Goal: Register for event/course

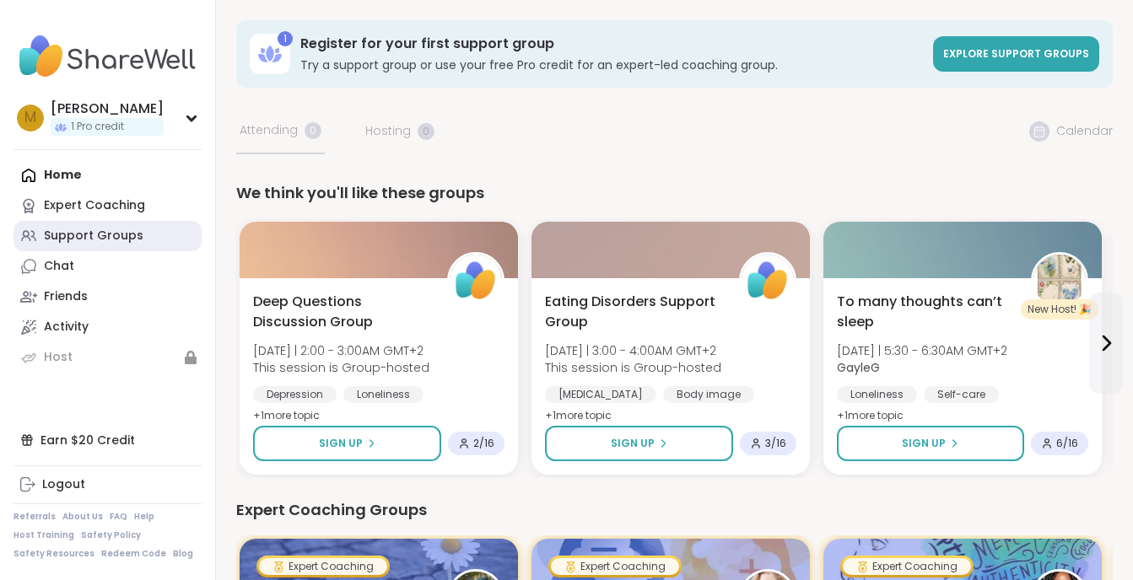
click at [87, 235] on div "Support Groups" at bounding box center [94, 236] width 100 height 17
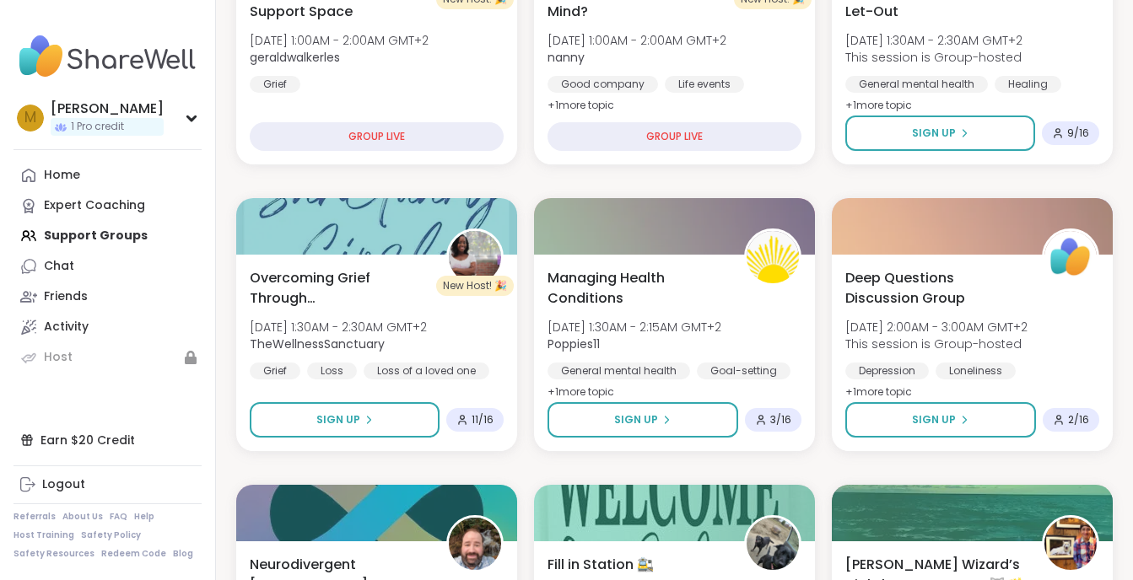
scroll to position [511, 0]
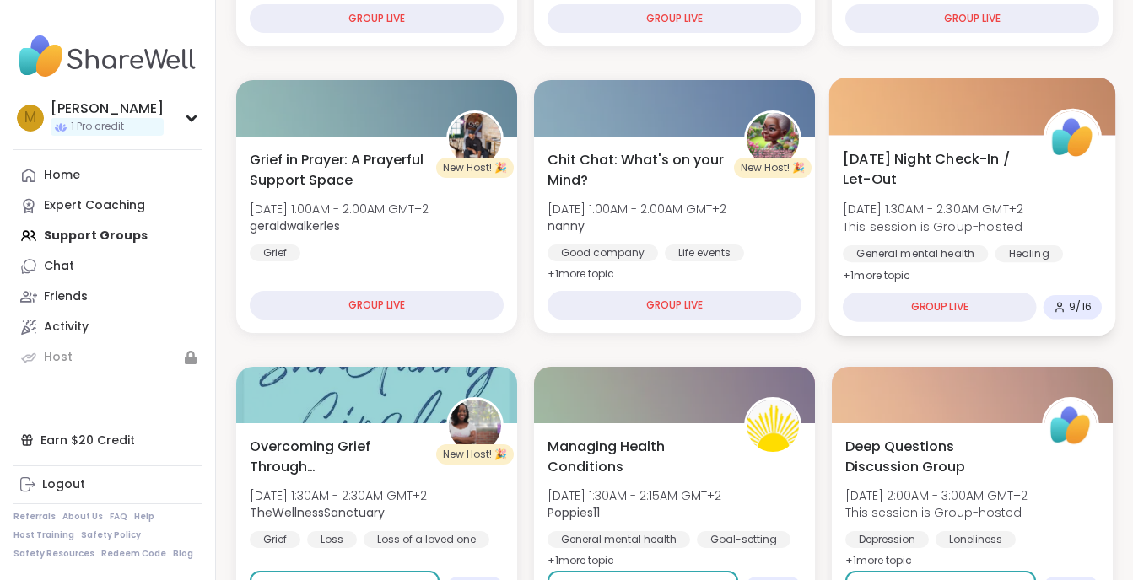
click at [945, 300] on div "GROUP LIVE" at bounding box center [940, 308] width 194 height 30
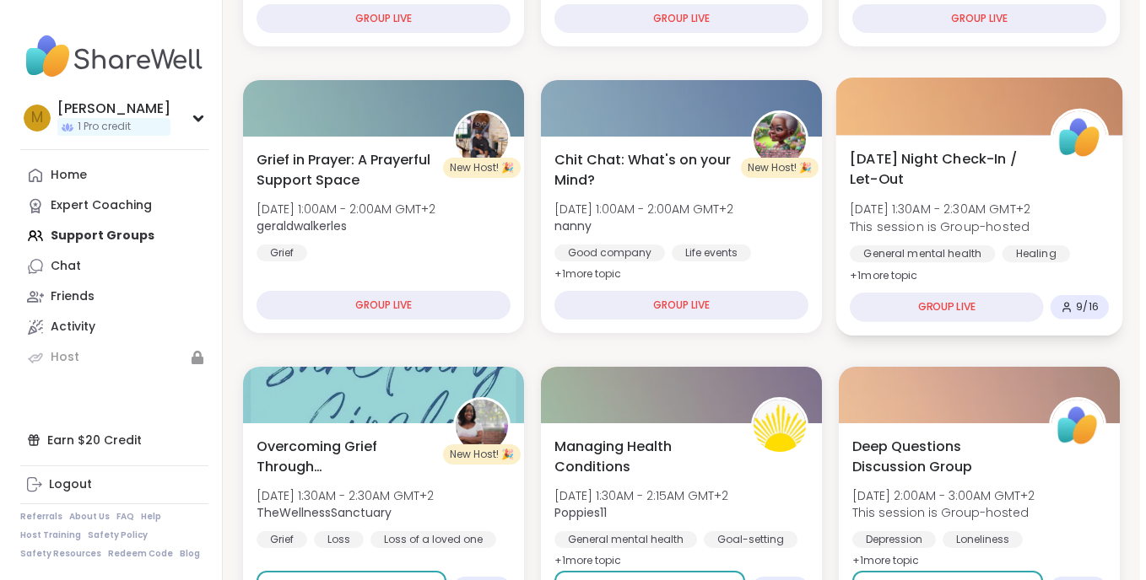
scroll to position [545, 0]
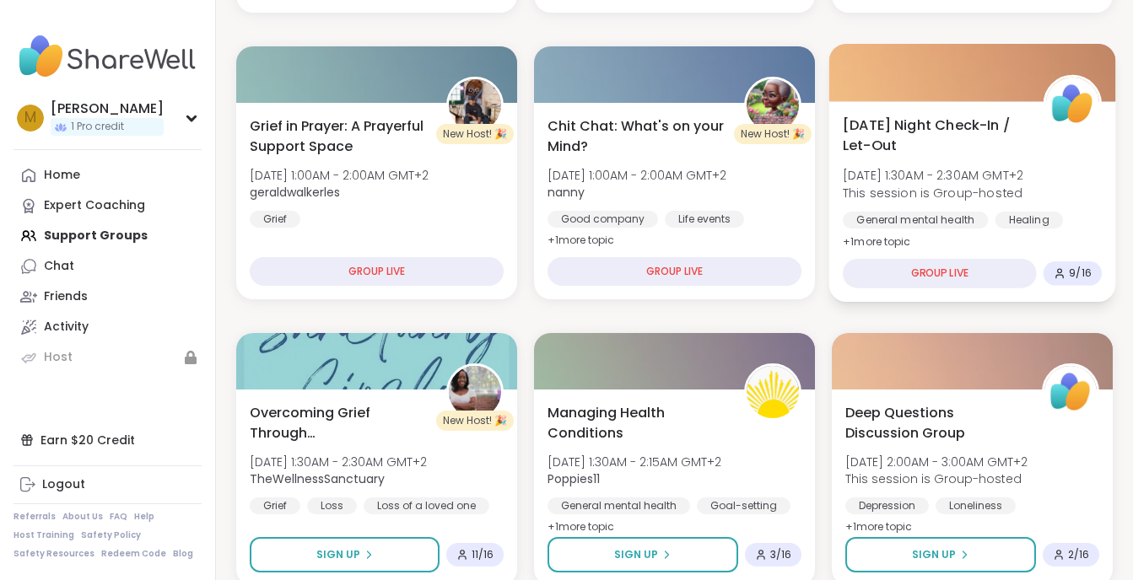
click at [1063, 276] on icon at bounding box center [1060, 273] width 12 height 12
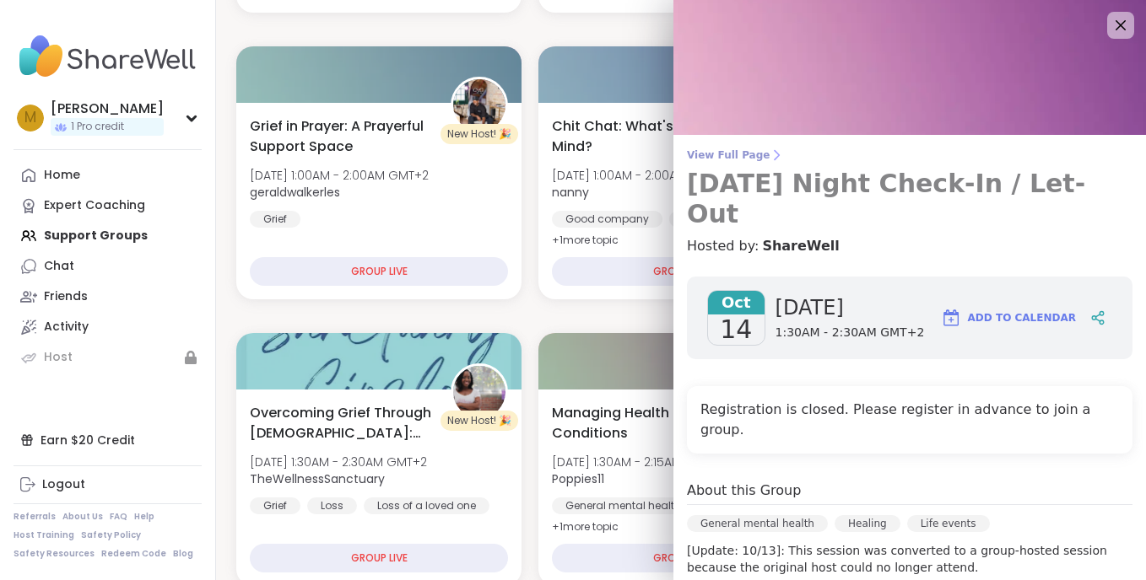
click at [1077, 156] on span "View Full Page" at bounding box center [909, 154] width 445 height 13
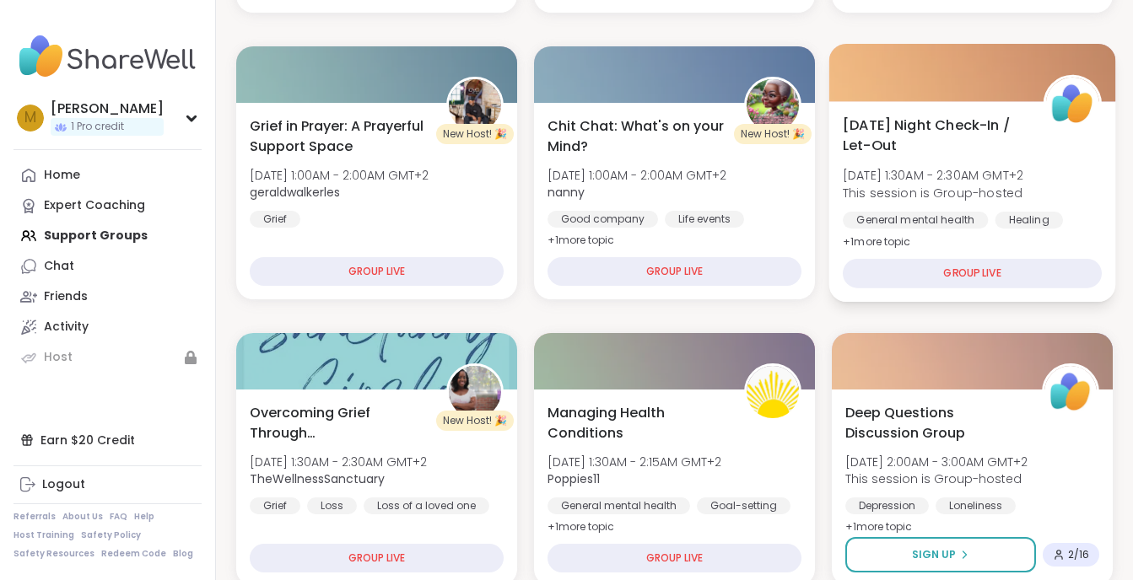
click at [985, 169] on span "[DATE] 1:30AM - 2:30AM GMT+2" at bounding box center [933, 175] width 181 height 17
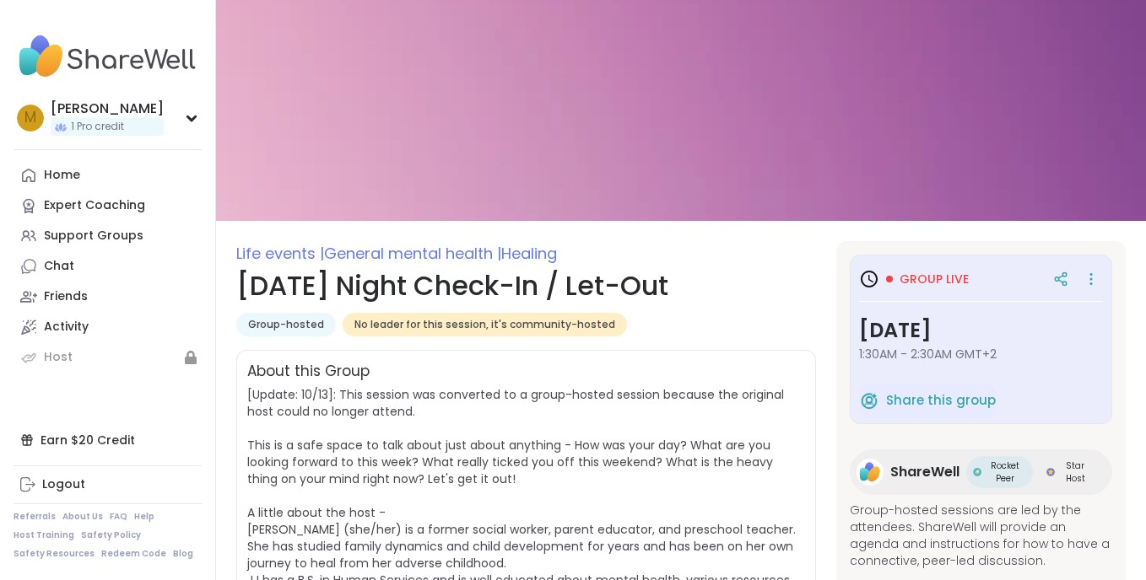
click at [552, 215] on img at bounding box center [681, 110] width 930 height 221
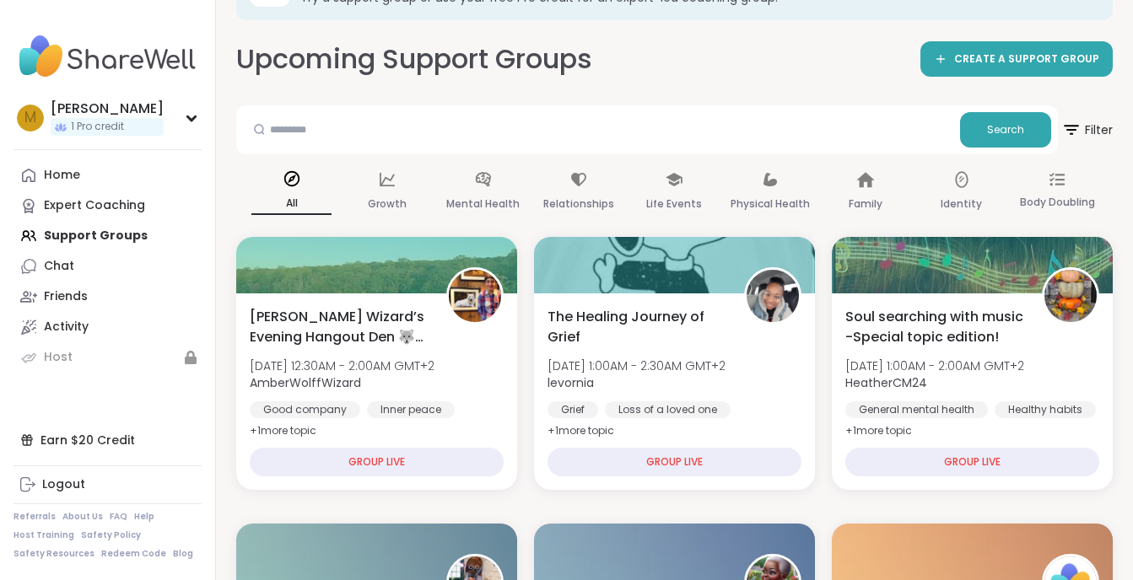
scroll to position [101, 0]
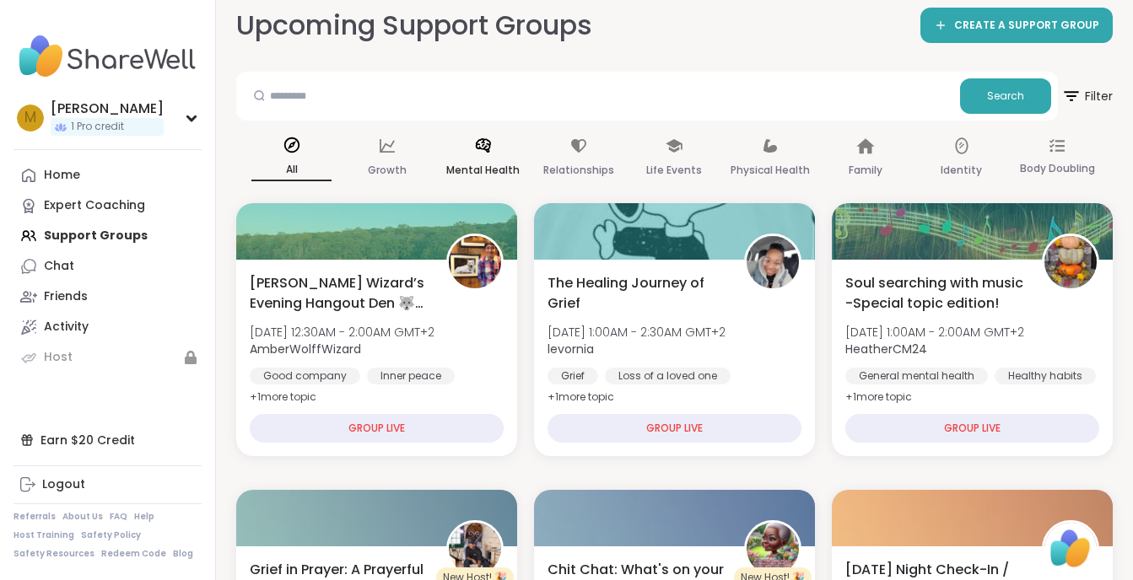
click at [496, 143] on div "Mental Health" at bounding box center [483, 158] width 80 height 62
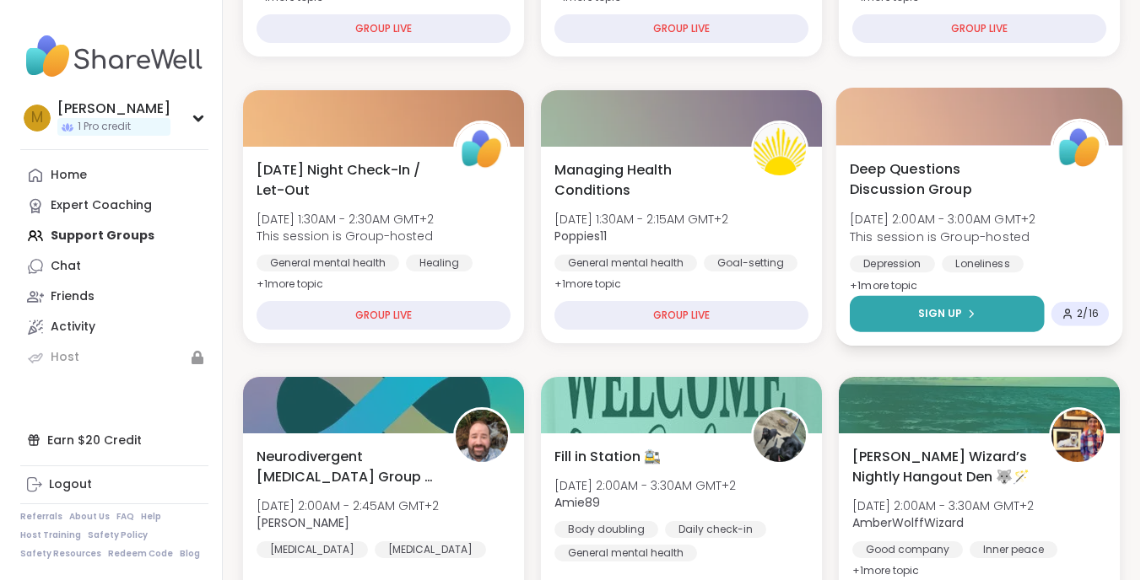
scroll to position [540, 0]
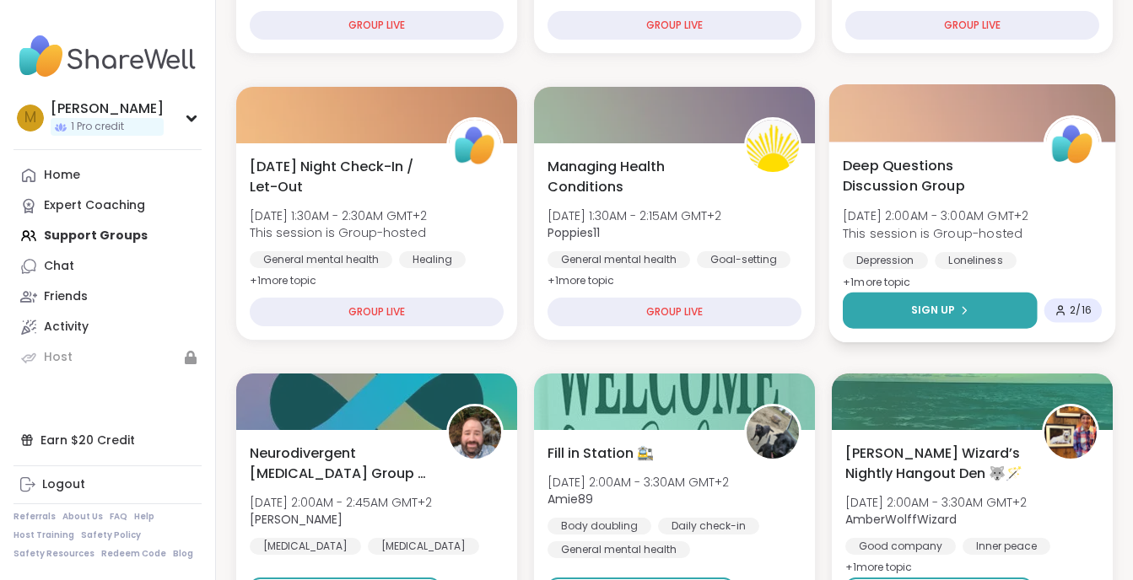
click at [896, 307] on button "Sign Up" at bounding box center [940, 311] width 195 height 36
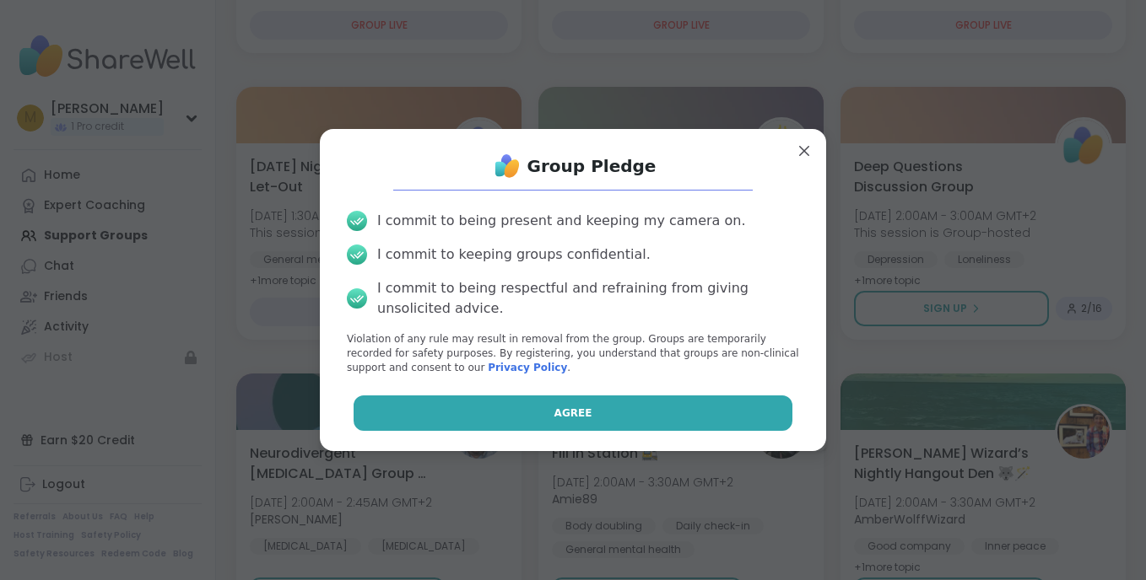
click at [543, 416] on button "Agree" at bounding box center [573, 413] width 440 height 35
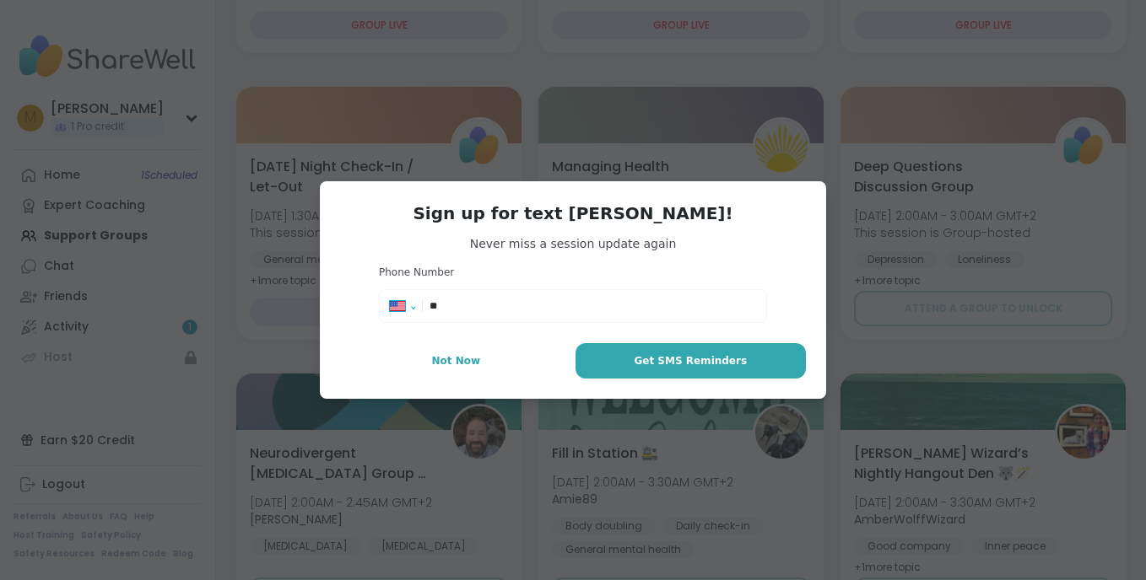
click at [404, 304] on select "**********" at bounding box center [408, 309] width 37 height 19
select select "**"
click at [390, 300] on select "**********" at bounding box center [408, 309] width 37 height 19
type input "**********"
click at [649, 366] on span "Get SMS Reminders" at bounding box center [690, 360] width 113 height 15
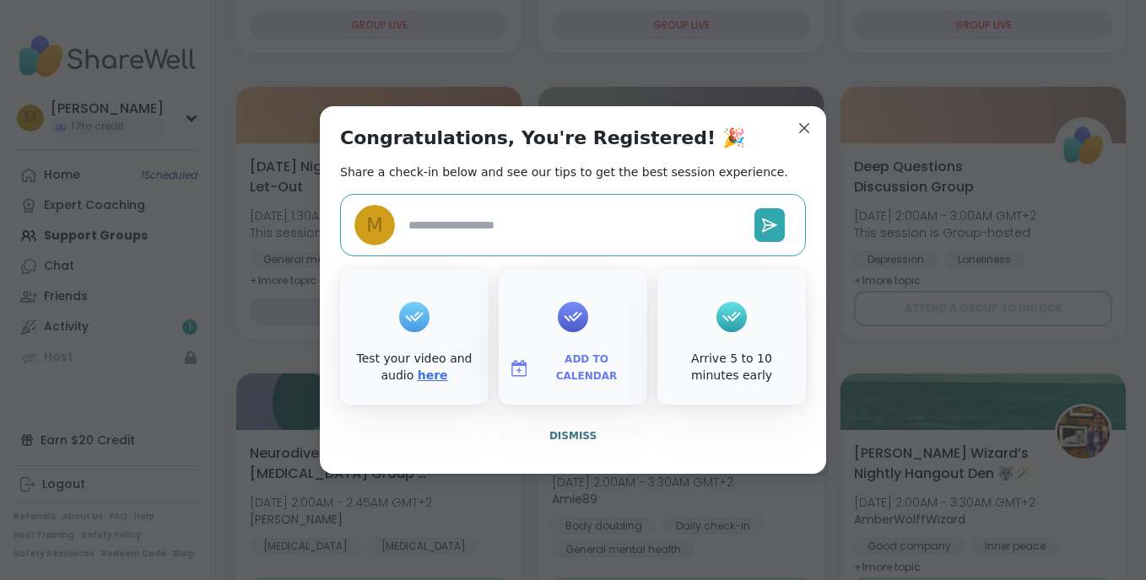
click at [418, 380] on link "here" at bounding box center [433, 375] width 30 height 13
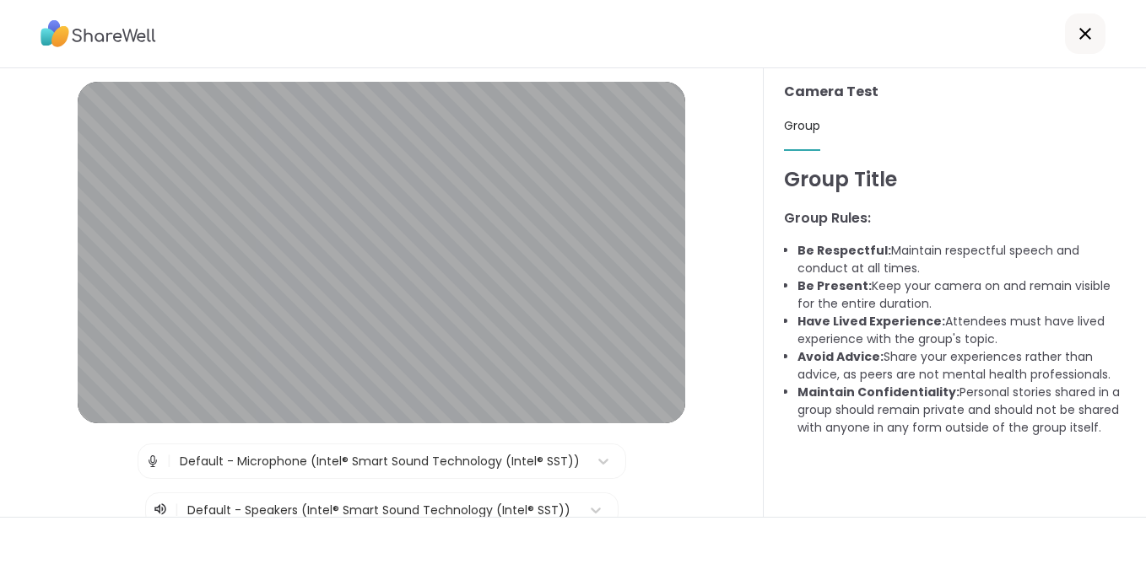
click at [1075, 37] on icon at bounding box center [1085, 34] width 20 height 20
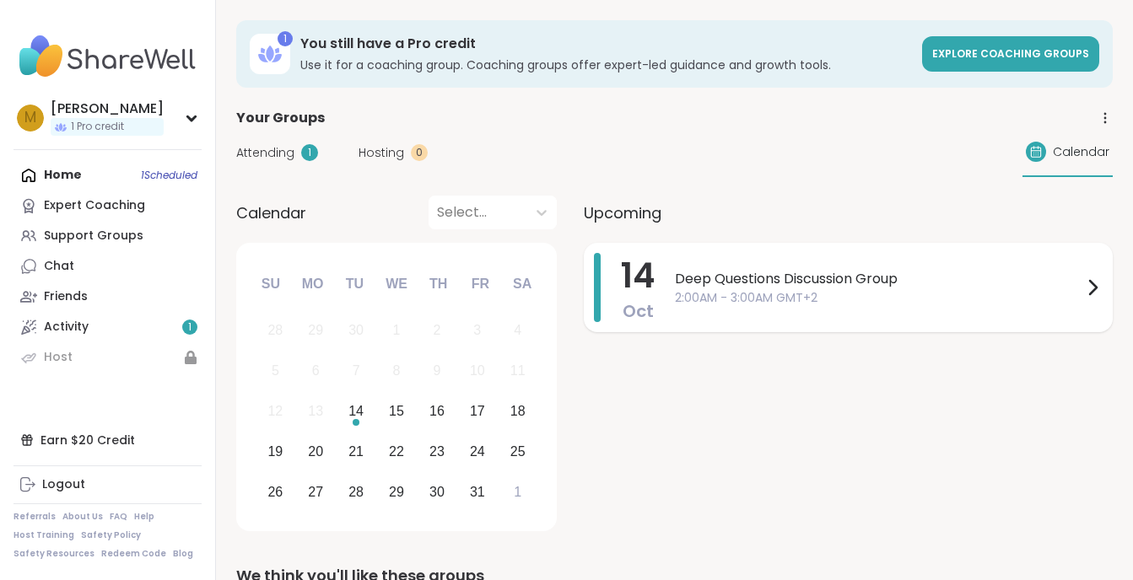
click at [711, 301] on span "2:00AM - 3:00AM GMT+2" at bounding box center [878, 298] width 407 height 18
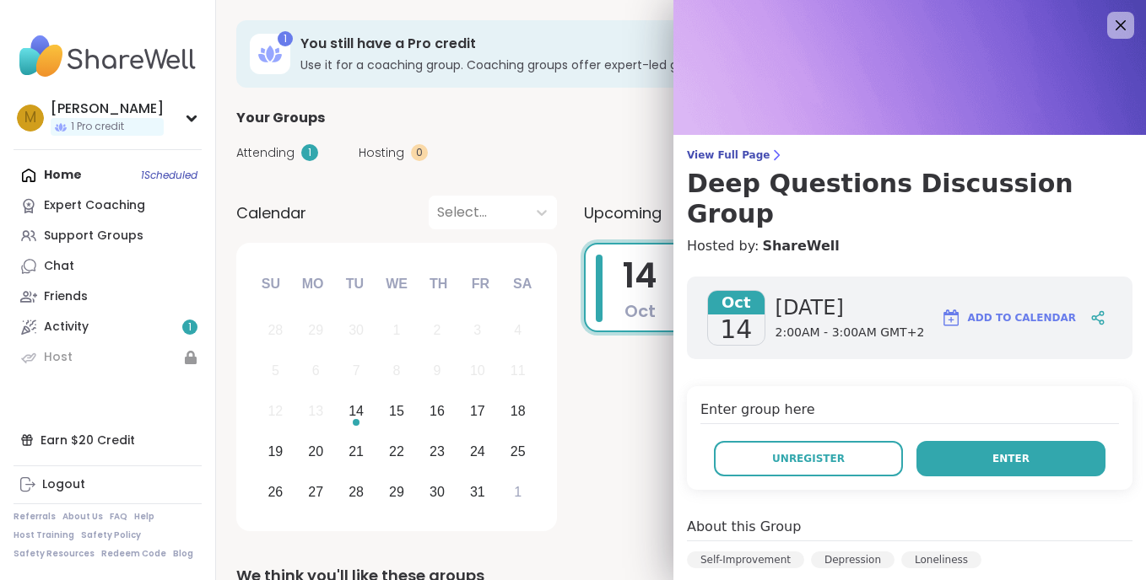
click at [973, 441] on button "Enter" at bounding box center [1010, 458] width 189 height 35
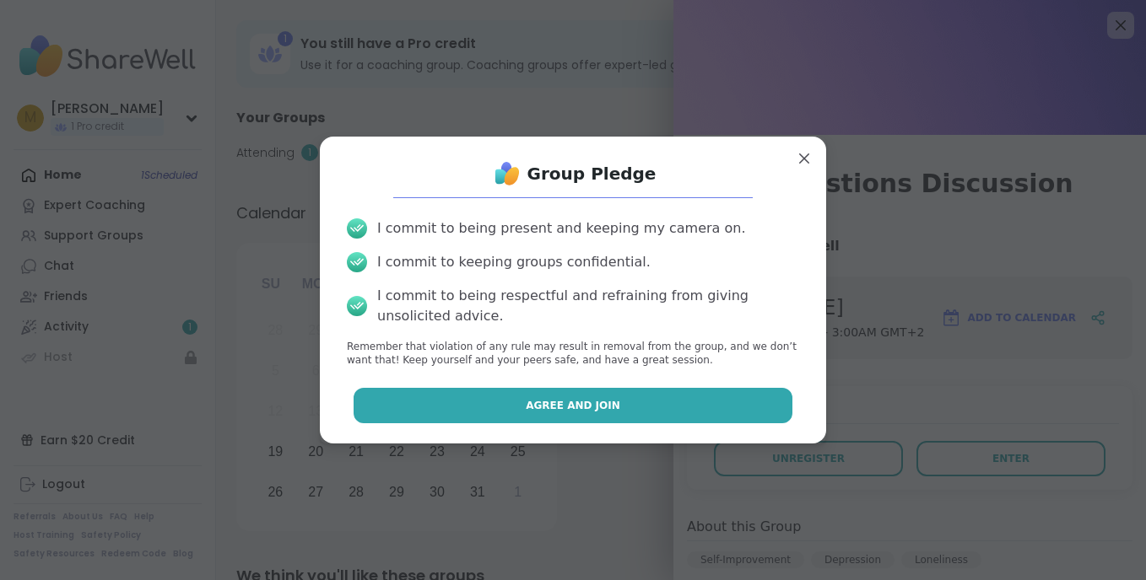
click at [722, 402] on button "Agree and Join" at bounding box center [573, 405] width 440 height 35
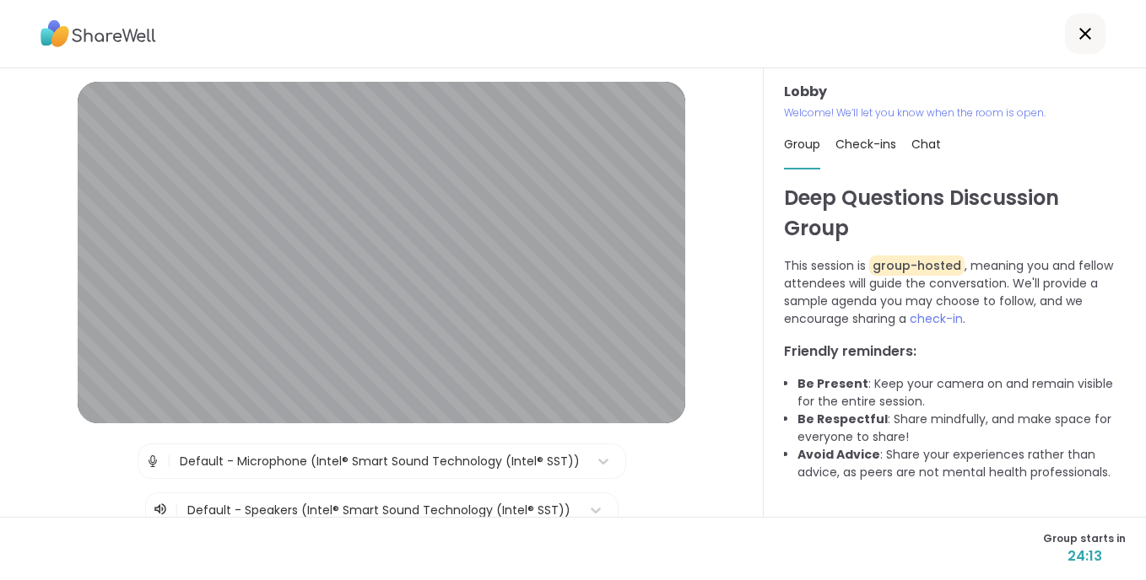
click at [847, 141] on span "Check-ins" at bounding box center [865, 144] width 61 height 17
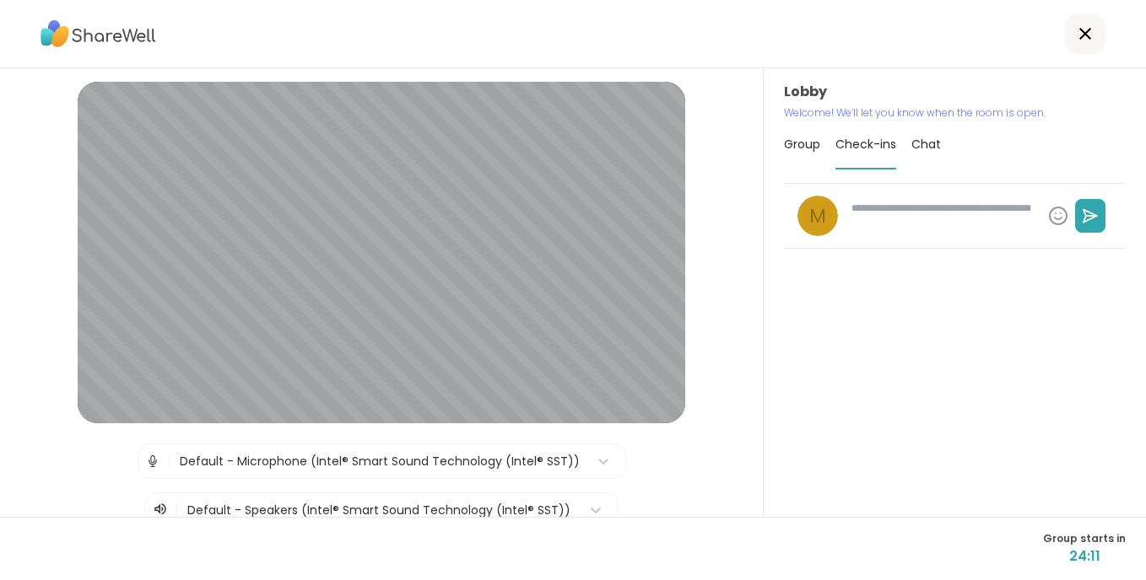
click at [917, 149] on span "Chat" at bounding box center [926, 144] width 30 height 17
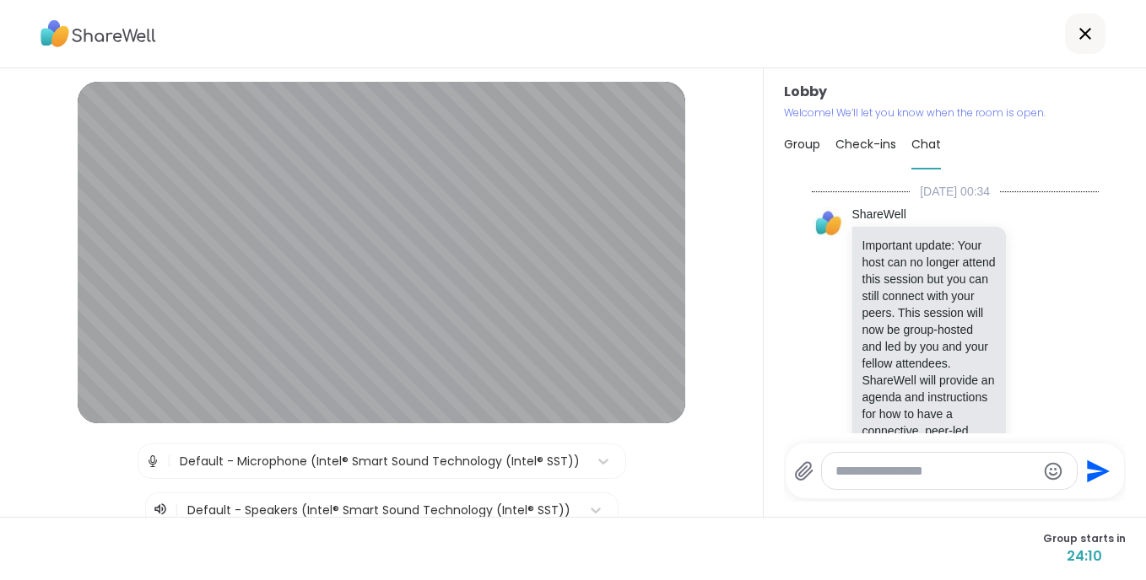
scroll to position [596, 0]
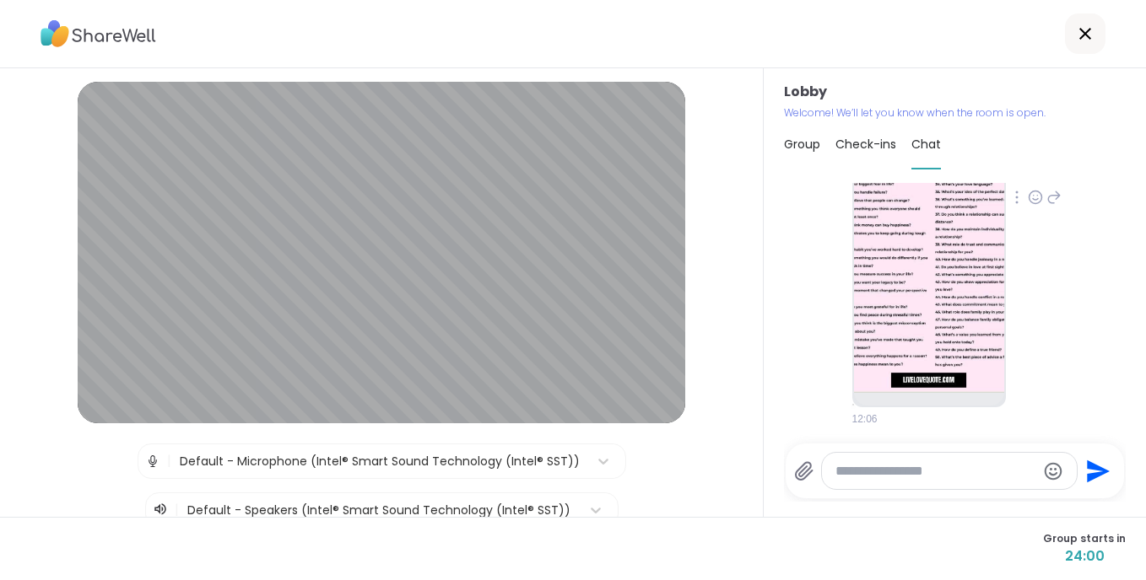
click at [925, 336] on img at bounding box center [929, 193] width 150 height 402
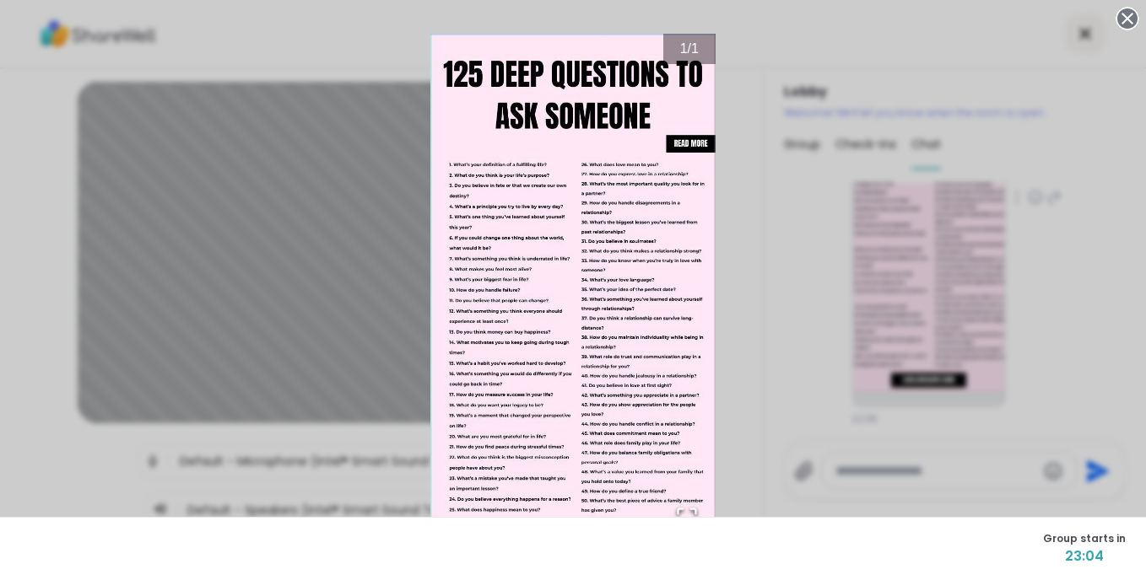
click at [1115, 15] on icon at bounding box center [1127, 19] width 24 height 24
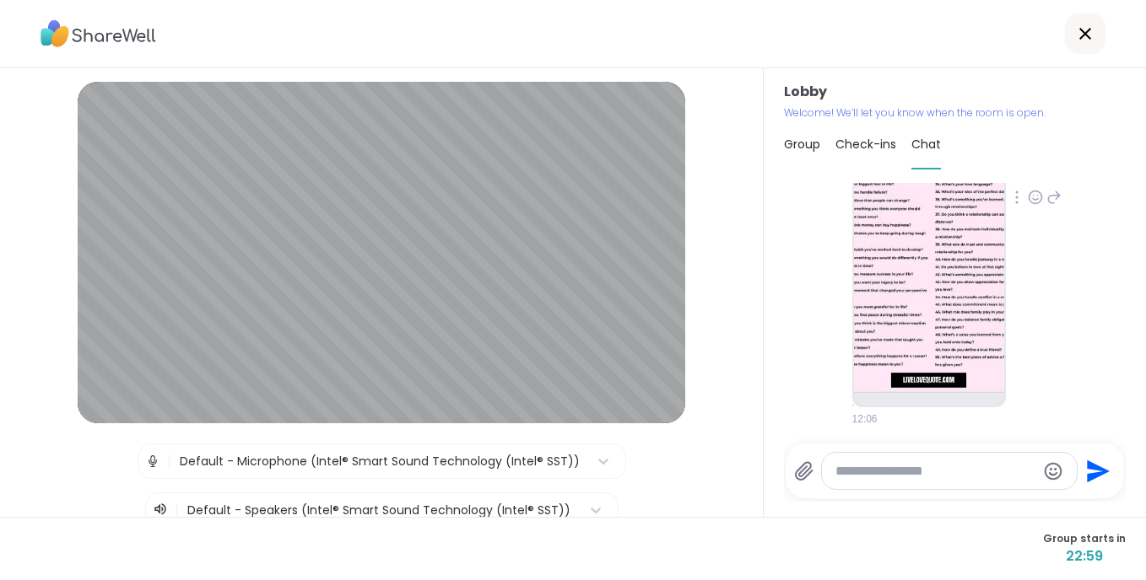
click at [1079, 31] on icon at bounding box center [1085, 34] width 12 height 12
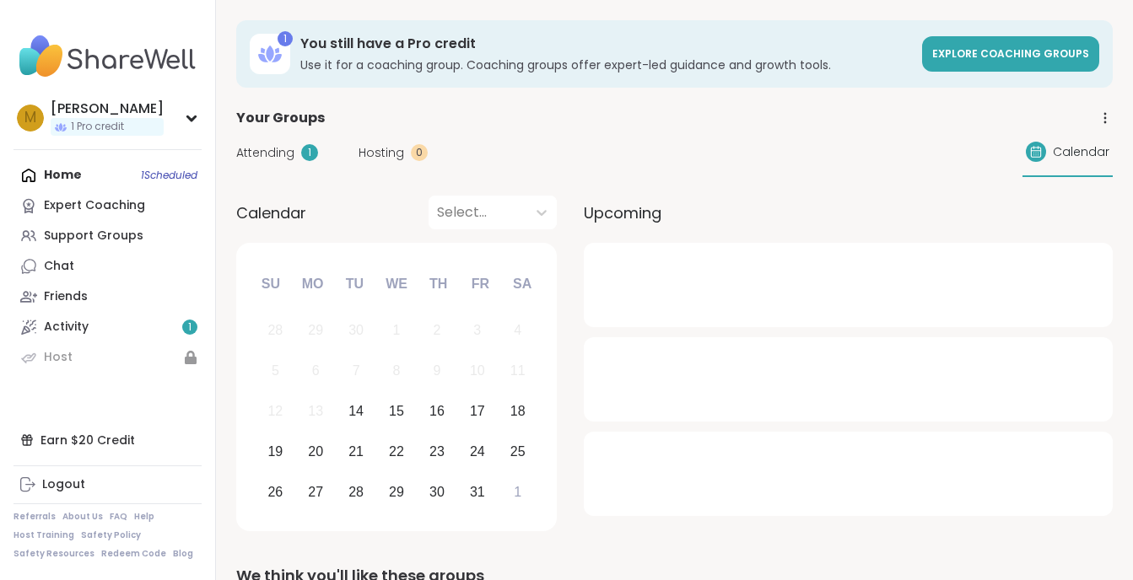
drag, startPoint x: 0, startPoint y: 0, endPoint x: 275, endPoint y: 154, distance: 315.4
click at [275, 154] on span "Attending" at bounding box center [265, 153] width 58 height 18
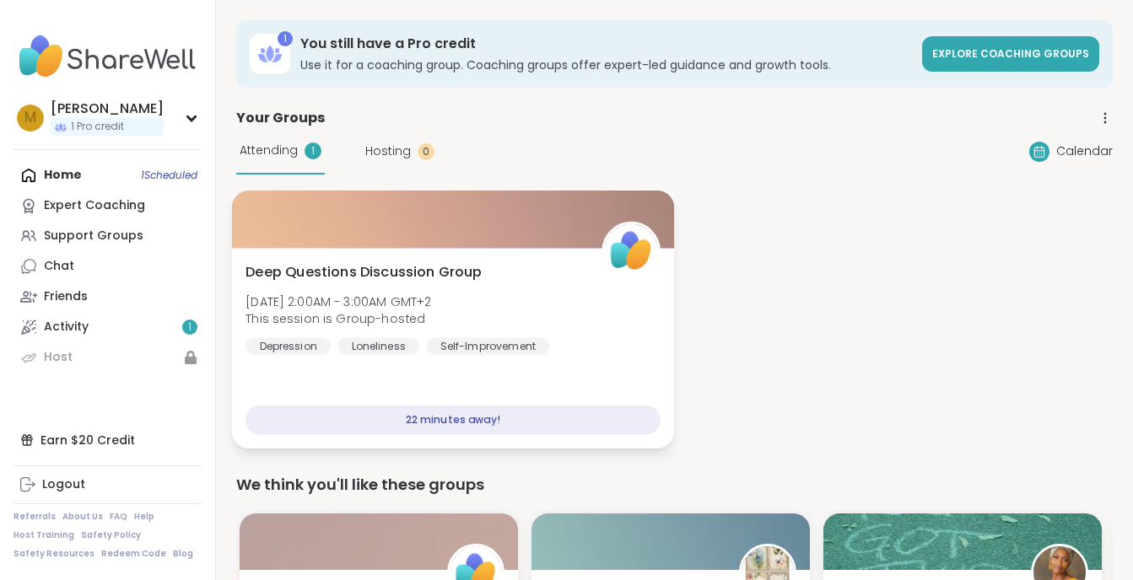
click at [593, 364] on div "Deep Questions Discussion Group Tue, Oct 14 | 2:00AM - 3:00AM GMT+2 This sessio…" at bounding box center [453, 348] width 442 height 201
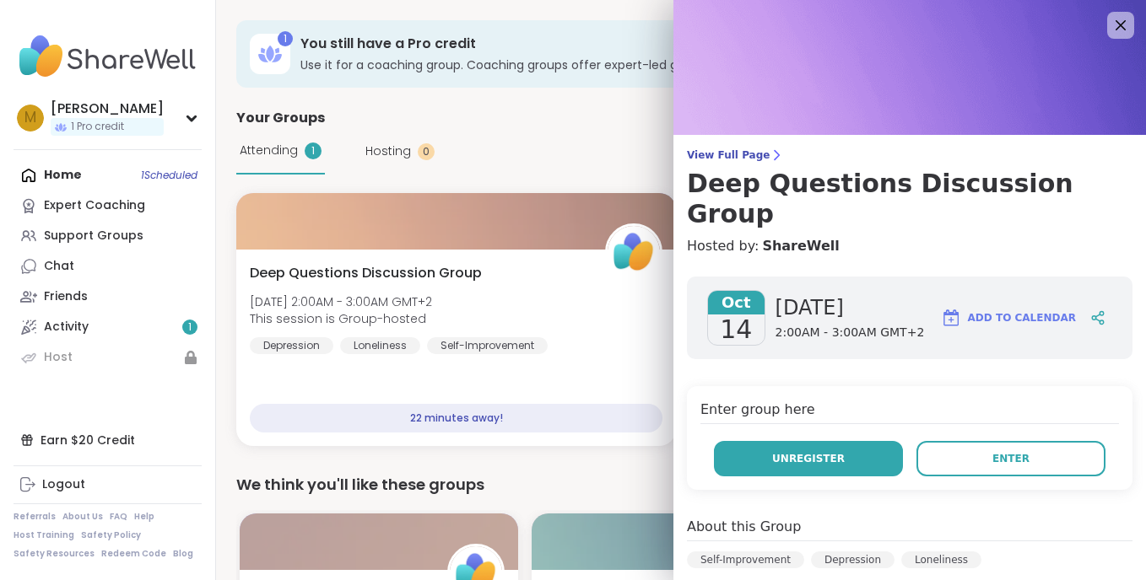
click at [803, 451] on span "Unregister" at bounding box center [808, 458] width 73 height 15
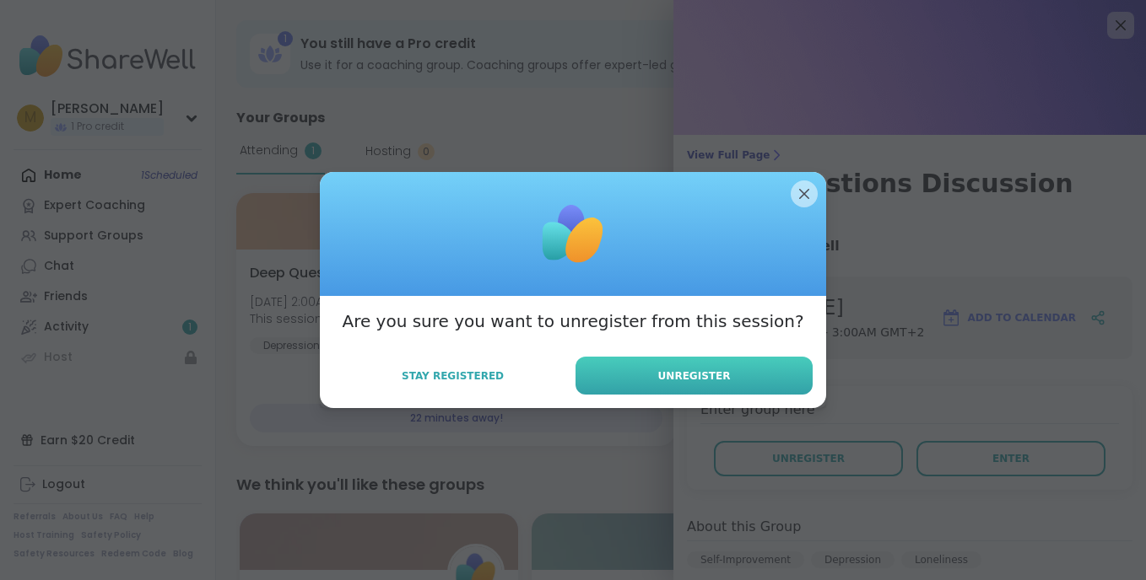
click at [734, 386] on button "Unregister" at bounding box center [693, 376] width 237 height 38
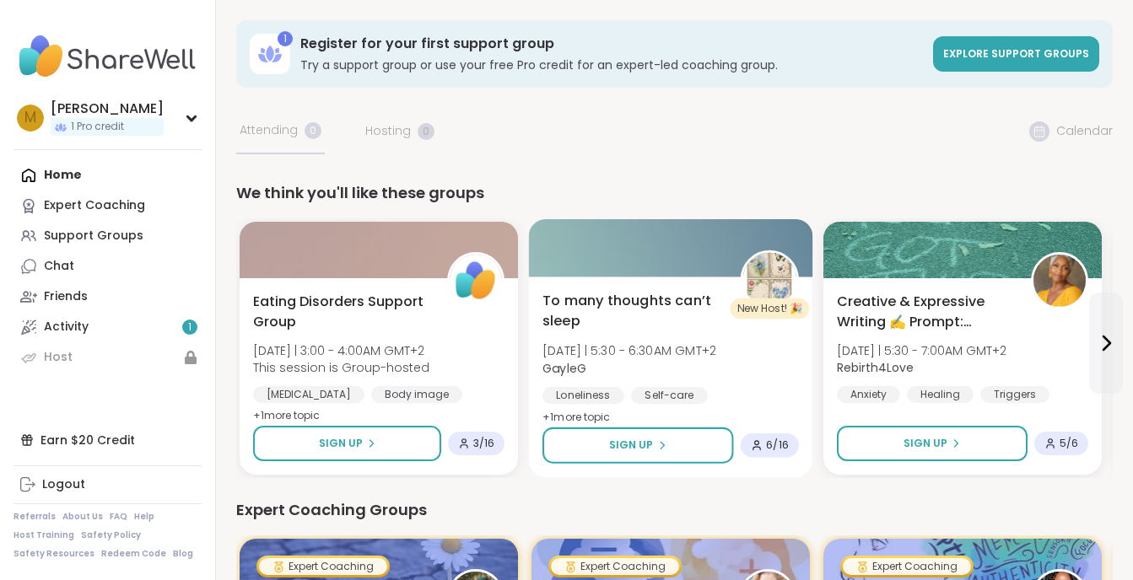
click at [732, 332] on div "To many thoughts can’t sleep Tue 10/14 | 5:30 - 6:30AM GMT+2 GayleG Loneliness …" at bounding box center [670, 360] width 256 height 138
